Goal: Information Seeking & Learning: Learn about a topic

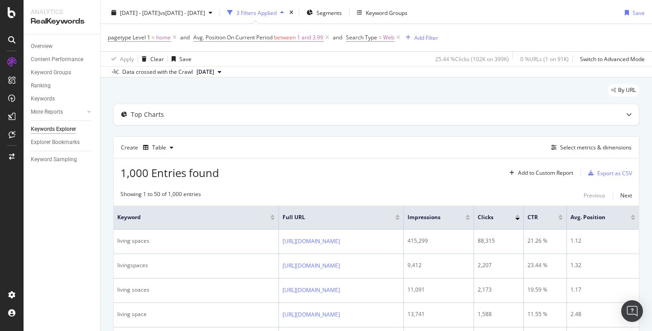
scroll to position [16, 0]
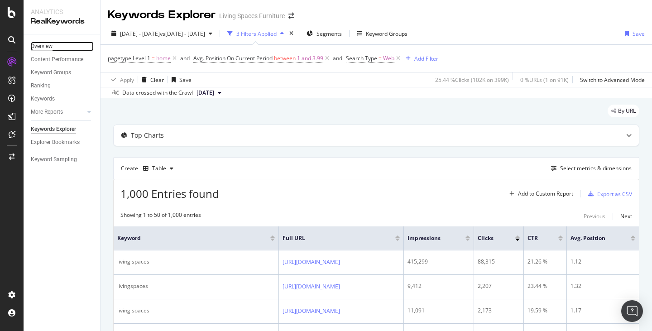
click at [50, 51] on div "Overview" at bounding box center [42, 47] width 22 height 10
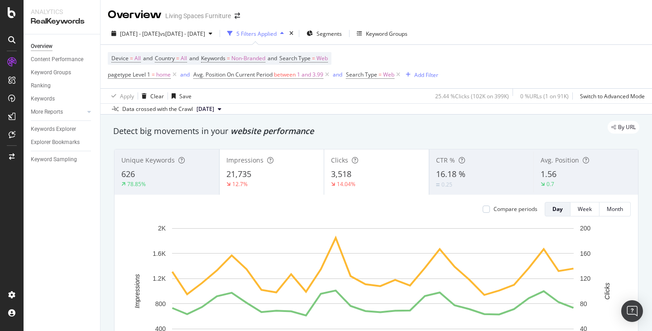
click at [91, 218] on div "Overview Content Performance Keyword Groups Ranking Keywords More Reports Count…" at bounding box center [62, 182] width 77 height 297
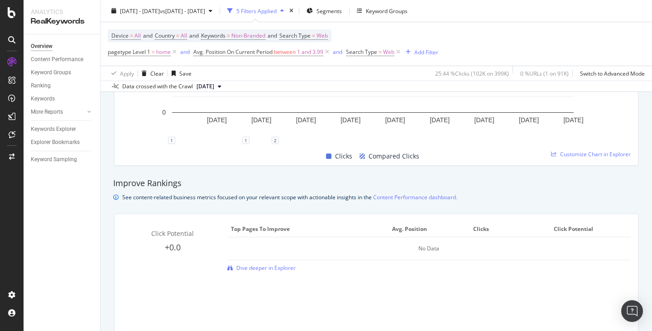
scroll to position [561, 0]
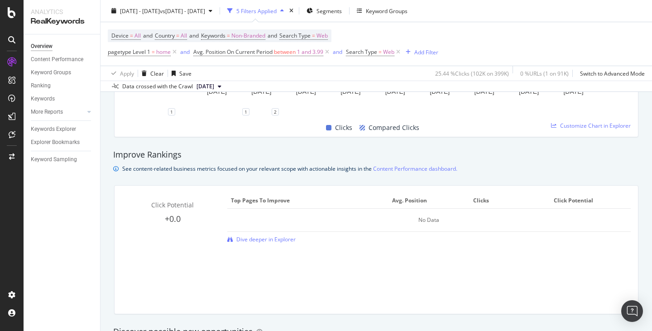
click at [146, 293] on div "Click Potential +0.0 Top pages to improve Avg. Position Clicks Click Potential …" at bounding box center [376, 250] width 523 height 128
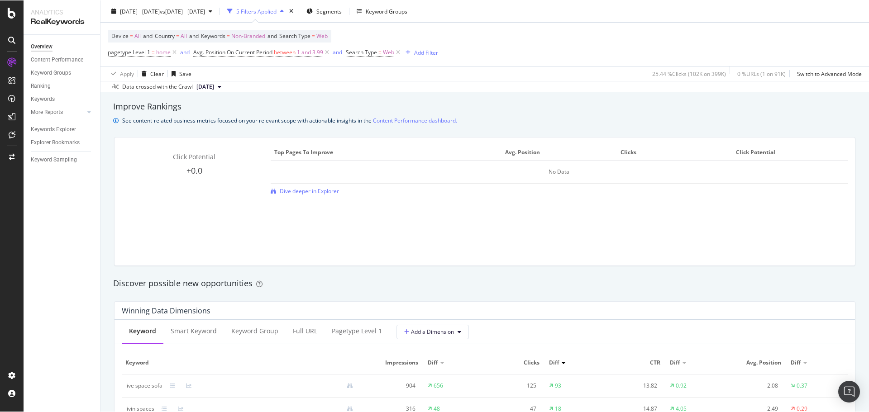
scroll to position [587, 0]
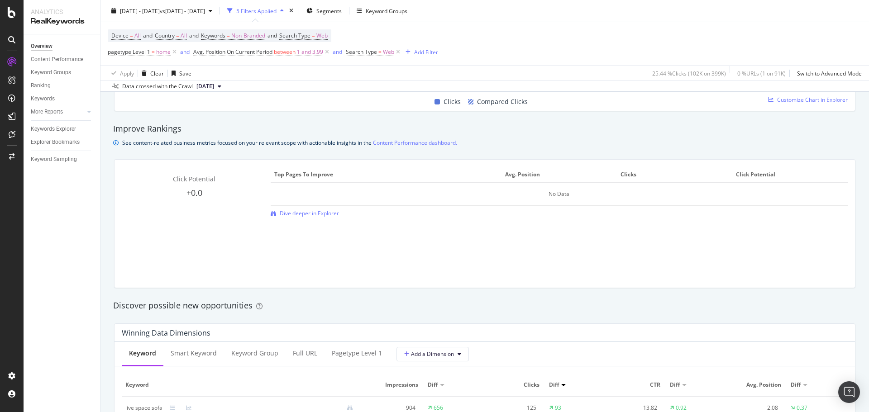
click at [646, 129] on div "Improve Rankings" at bounding box center [484, 129] width 743 height 12
